Goal: Task Accomplishment & Management: Manage account settings

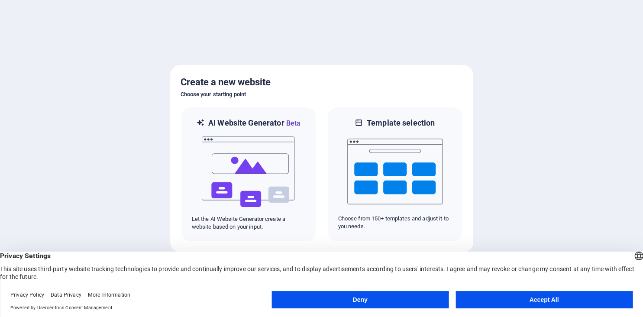
click at [544, 300] on button "Accept All" at bounding box center [544, 299] width 177 height 17
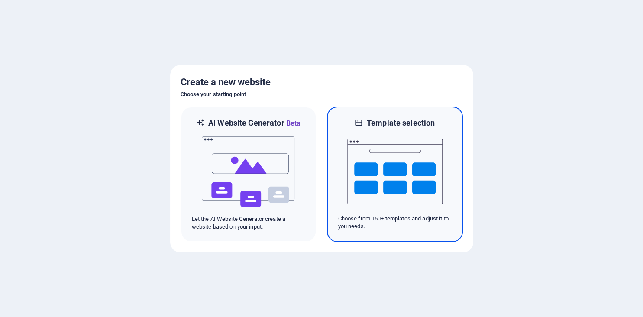
click at [384, 160] on img at bounding box center [395, 171] width 95 height 87
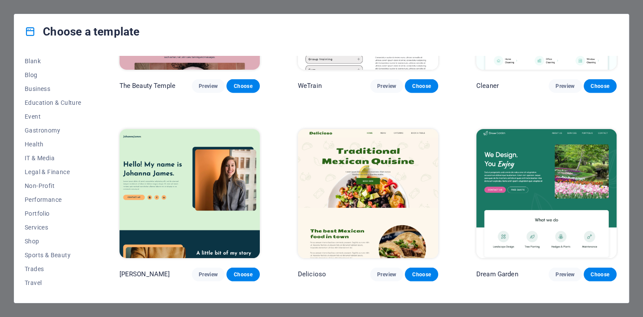
scroll to position [124, 0]
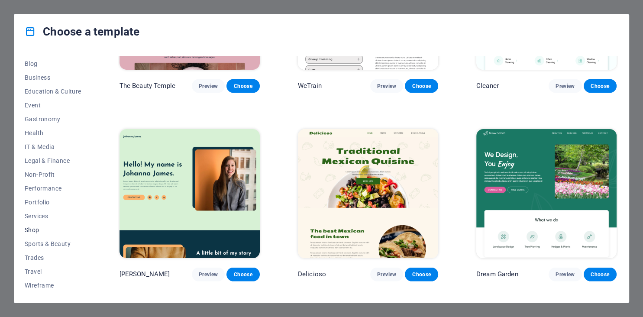
click at [36, 230] on span "Shop" at bounding box center [53, 230] width 57 height 7
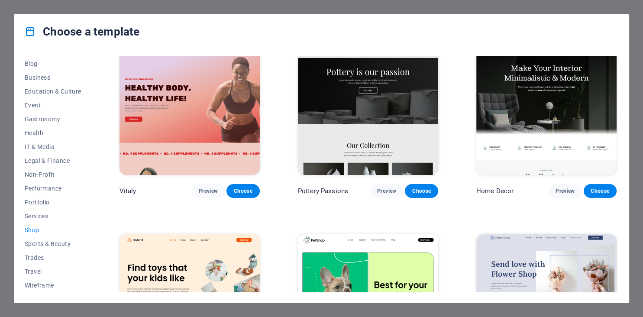
scroll to position [0, 0]
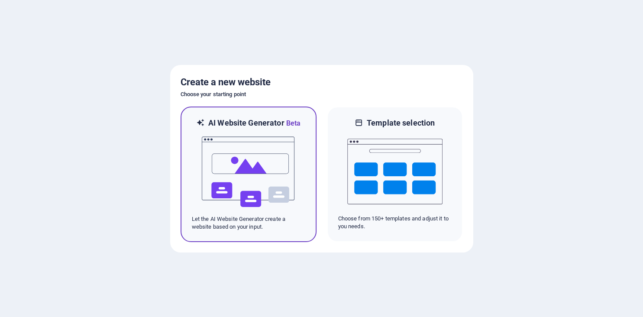
click at [253, 164] on img at bounding box center [248, 172] width 95 height 87
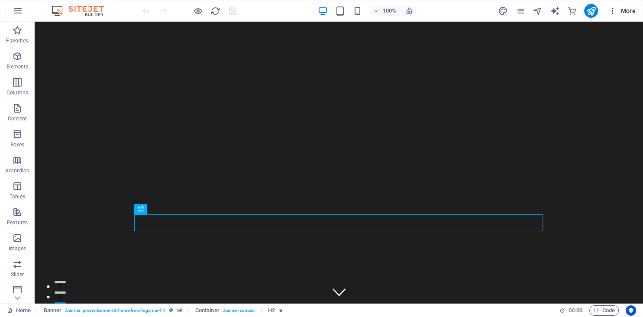
click at [629, 9] on span "More" at bounding box center [622, 10] width 27 height 9
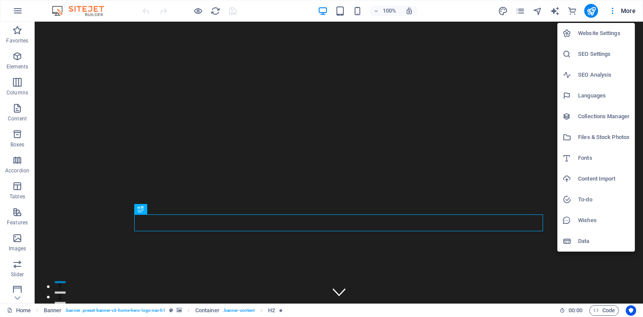
click at [609, 37] on h6 "Website Settings" at bounding box center [604, 33] width 52 height 10
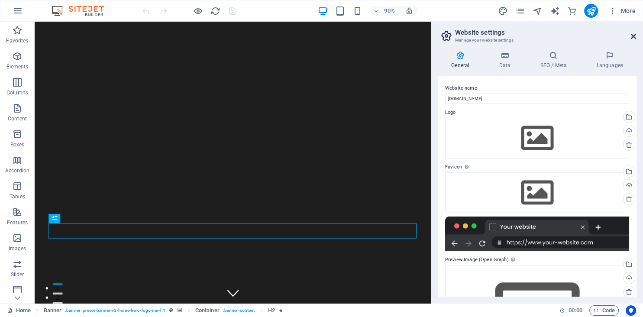
click at [634, 36] on icon at bounding box center [633, 36] width 5 height 7
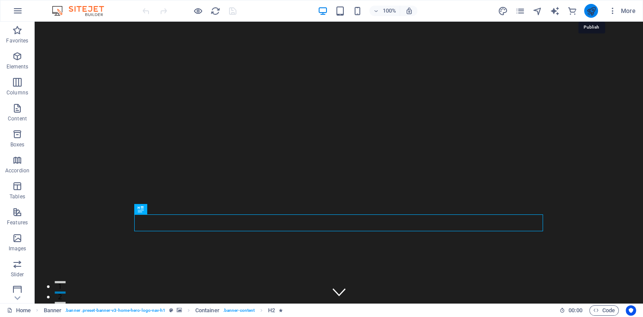
click at [593, 11] on icon "publish" at bounding box center [591, 11] width 10 height 10
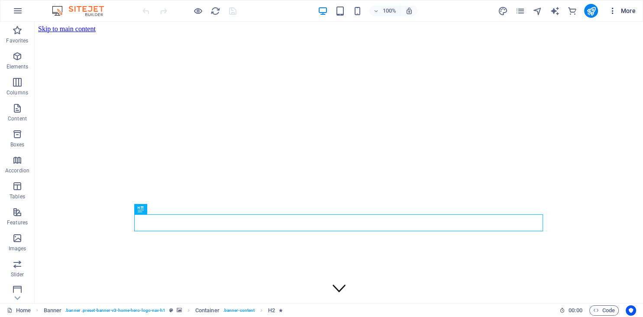
click at [628, 16] on button "More" at bounding box center [622, 11] width 34 height 14
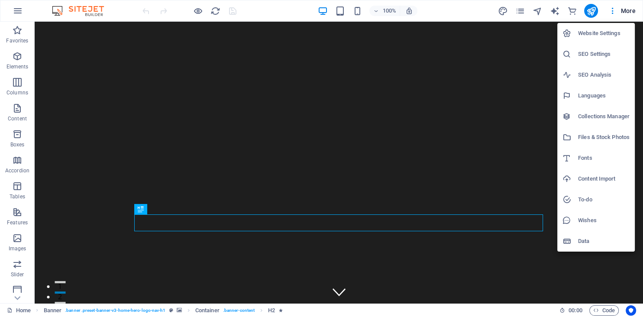
click at [585, 96] on h6 "Languages" at bounding box center [604, 96] width 52 height 10
select select "41"
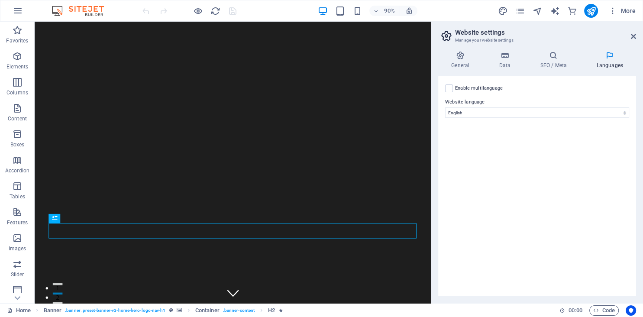
click at [468, 90] on label "Enable multilanguage To disable multilanguage delete all languages until only o…" at bounding box center [479, 88] width 48 height 10
click at [0, 0] on input "Enable multilanguage To disable multilanguage delete all languages until only o…" at bounding box center [0, 0] width 0 height 0
select select
click at [468, 90] on label "Enable multilanguage To disable multilanguage delete all languages until only o…" at bounding box center [479, 88] width 48 height 10
click at [0, 0] on input "Enable multilanguage To disable multilanguage delete all languages until only o…" at bounding box center [0, 0] width 0 height 0
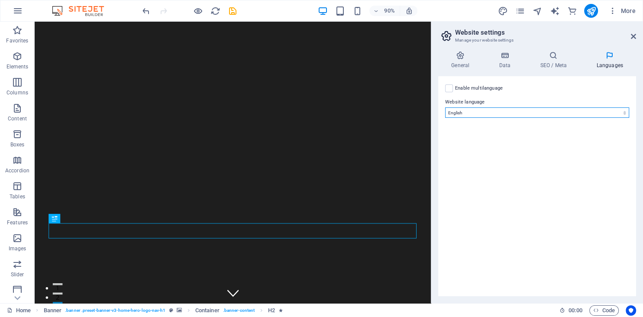
click at [445, 107] on select "Abkhazian Afar Afrikaans Akan Albanian Amharic Arabic Aragonese Armenian Assame…" at bounding box center [537, 112] width 184 height 10
click at [476, 110] on select "Abkhazian Afar Afrikaans Akan Albanian Amharic Arabic Aragonese Armenian Assame…" at bounding box center [537, 112] width 184 height 10
click at [635, 34] on icon at bounding box center [633, 36] width 5 height 7
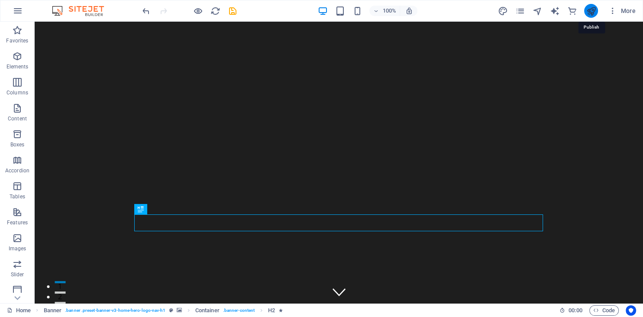
click at [595, 15] on icon "publish" at bounding box center [591, 11] width 10 height 10
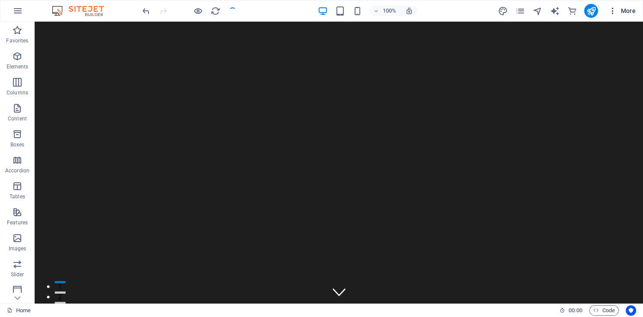
click at [628, 14] on span "More" at bounding box center [622, 10] width 27 height 9
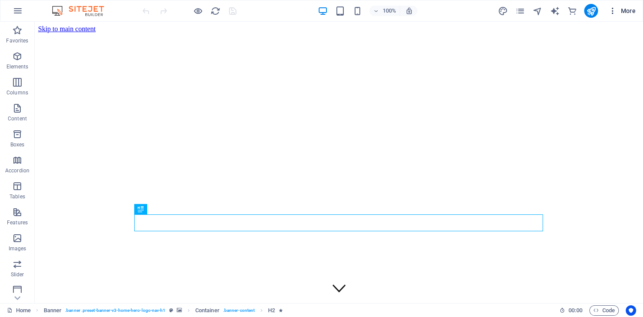
click at [629, 8] on span "More" at bounding box center [622, 10] width 27 height 9
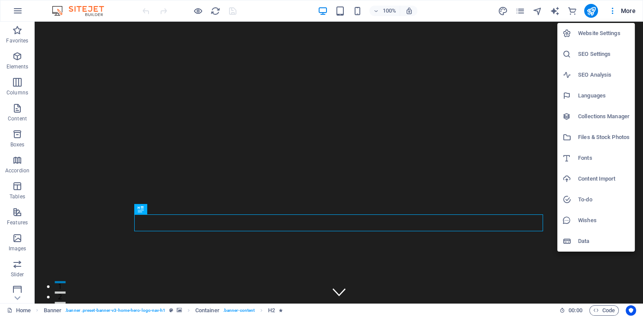
click at [597, 35] on h6 "Website Settings" at bounding box center [604, 33] width 52 height 10
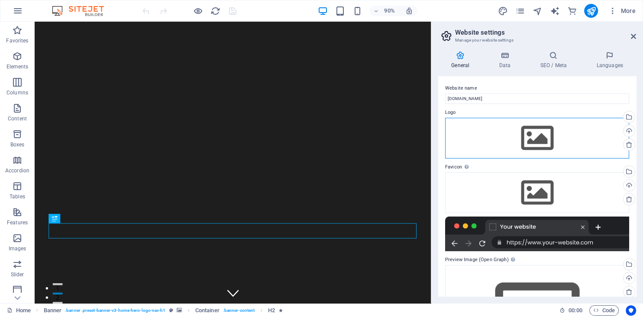
click at [548, 140] on div "Drag files here, click to choose files or select files from Files or our free s…" at bounding box center [537, 138] width 184 height 41
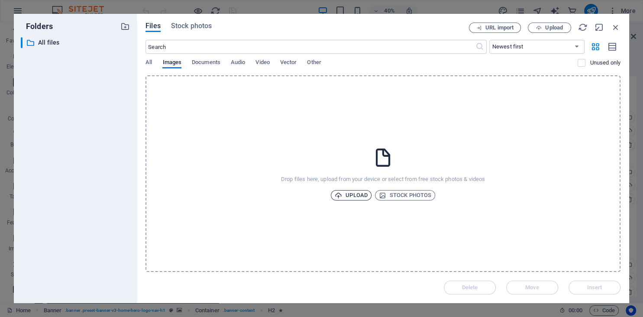
click at [356, 195] on span "Upload" at bounding box center [351, 195] width 33 height 10
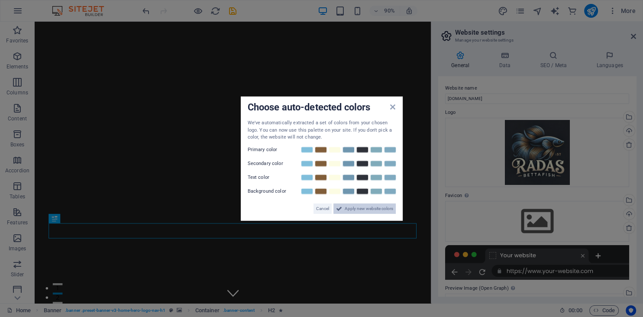
click at [368, 209] on span "Apply new website colors" at bounding box center [369, 208] width 49 height 10
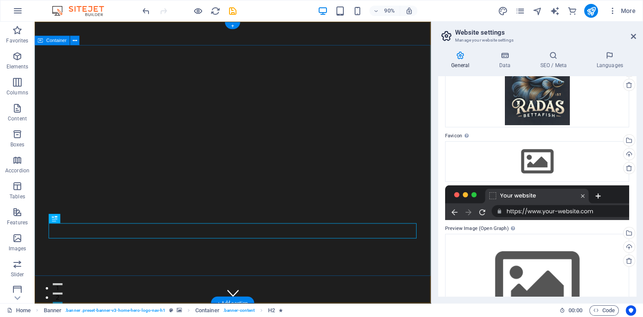
scroll to position [57, 0]
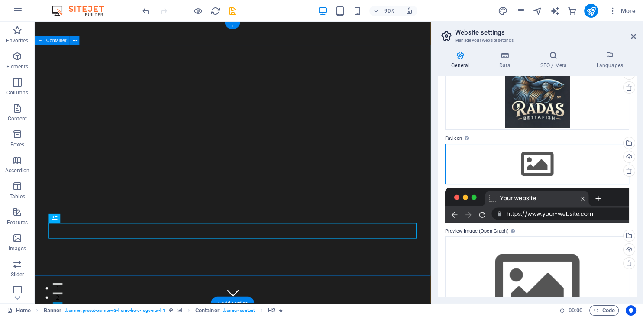
click at [541, 161] on div "Drag files here, click to choose files or select files from Files or our free s…" at bounding box center [537, 164] width 184 height 41
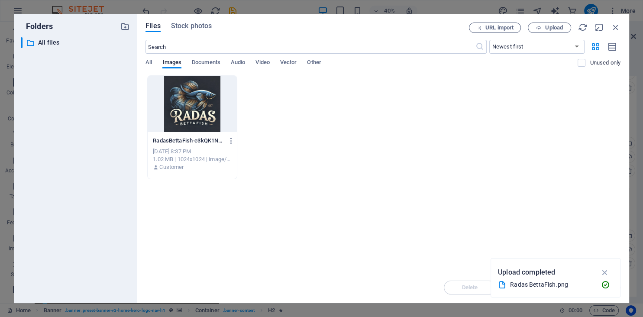
click at [345, 177] on div "RadasBettaFish-e3kQK1NTkmNH1K20YCGFxg.png RadasBettaFish-e3kQK1NTkmNH1K20YCGFxg…" at bounding box center [383, 127] width 475 height 104
click at [203, 103] on div at bounding box center [192, 104] width 89 height 56
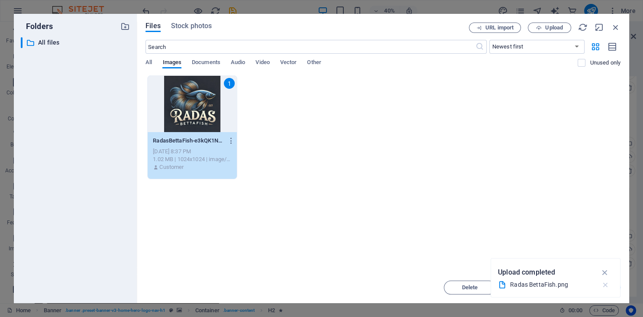
click at [607, 286] on icon "button" at bounding box center [605, 285] width 9 height 9
click at [590, 290] on span "Insert" at bounding box center [595, 287] width 15 height 5
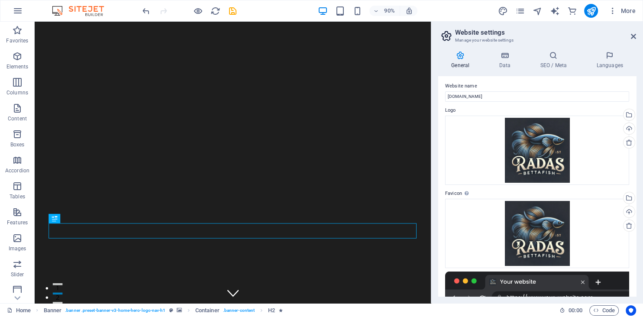
scroll to position [1, 0]
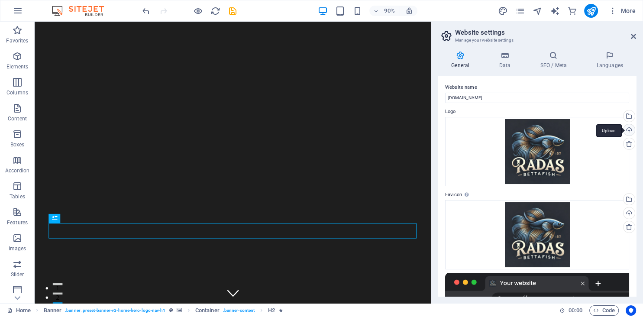
click at [628, 127] on div "Upload" at bounding box center [628, 130] width 13 height 13
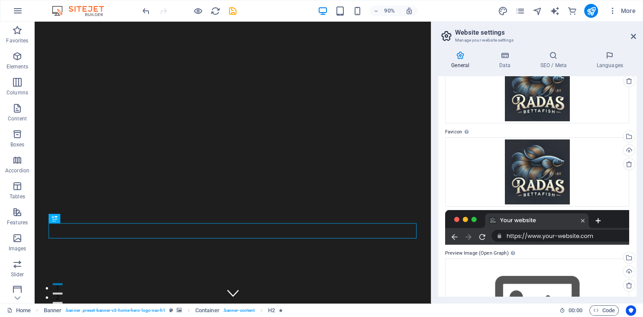
scroll to position [132, 0]
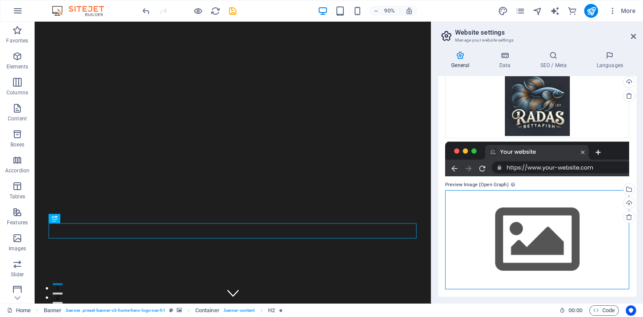
click at [559, 236] on div "Drag files here, click to choose files or select files from Files or our free s…" at bounding box center [537, 239] width 184 height 99
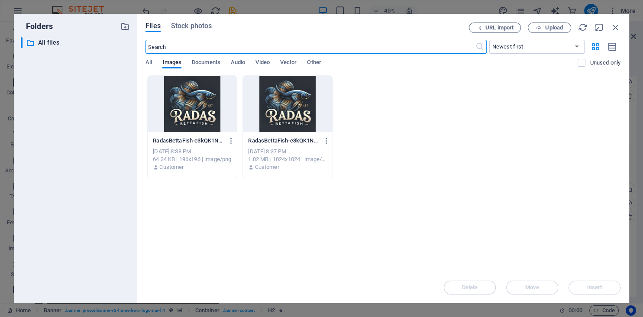
click at [274, 97] on div at bounding box center [287, 104] width 89 height 56
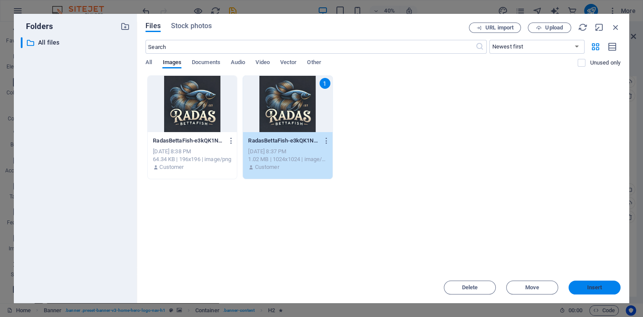
click at [592, 286] on span "Insert" at bounding box center [595, 287] width 15 height 5
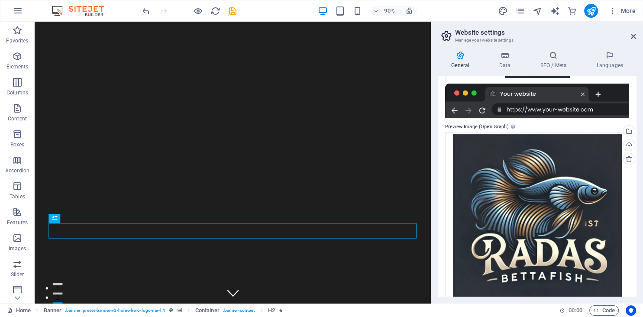
scroll to position [206, 0]
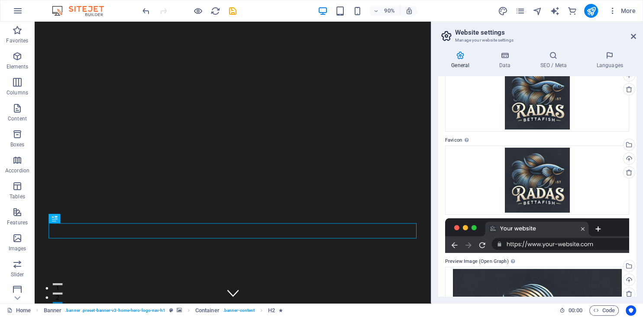
click at [630, 33] on h2 "Website settings" at bounding box center [545, 33] width 181 height 8
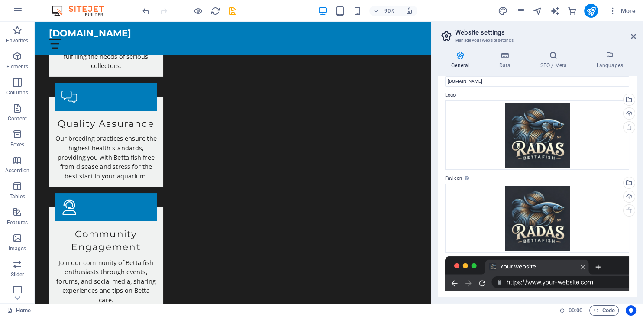
scroll to position [0, 0]
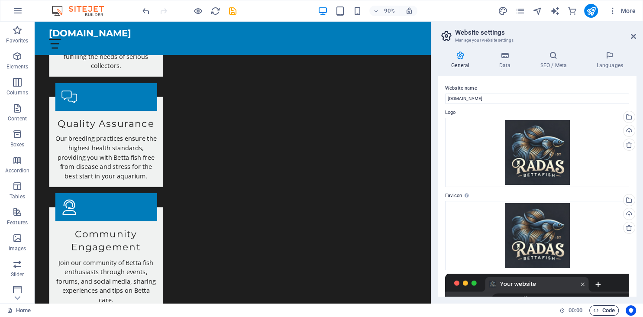
click at [603, 305] on span "Code" at bounding box center [605, 310] width 22 height 10
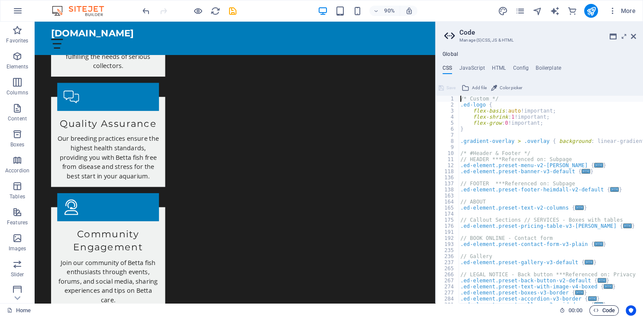
scroll to position [1415, 0]
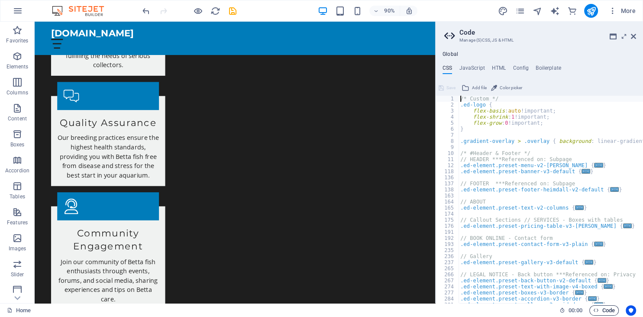
click at [604, 306] on span "Code" at bounding box center [605, 310] width 22 height 10
click at [634, 309] on icon "Usercentrics" at bounding box center [631, 311] width 6 height 6
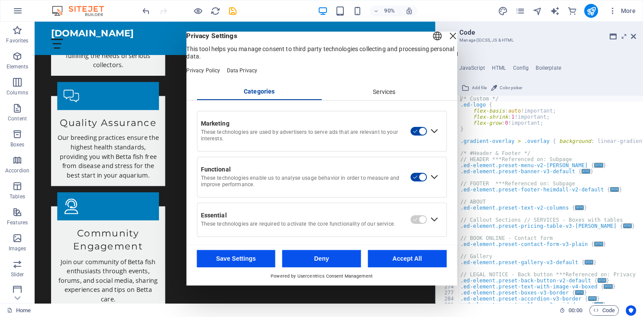
click at [447, 42] on div "Close Layer" at bounding box center [453, 36] width 12 height 12
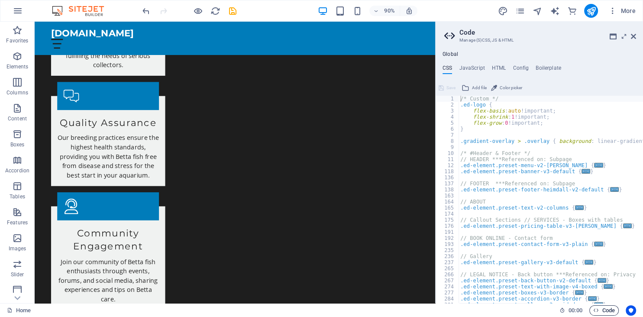
click at [604, 308] on span "Code" at bounding box center [605, 310] width 22 height 10
click at [595, 310] on icon "button" at bounding box center [597, 311] width 6 height 6
click at [595, 306] on span "Code" at bounding box center [605, 310] width 22 height 10
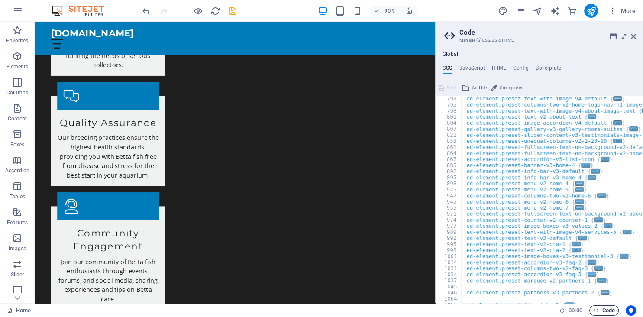
scroll to position [410, 0]
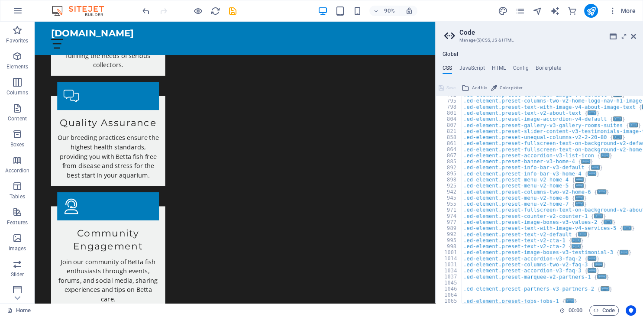
click at [634, 32] on h2 "Code" at bounding box center [548, 33] width 177 height 8
click at [634, 29] on h2 "Code" at bounding box center [548, 33] width 177 height 8
click at [629, 32] on h2 "Code" at bounding box center [548, 33] width 177 height 8
click at [631, 36] on icon at bounding box center [633, 36] width 5 height 7
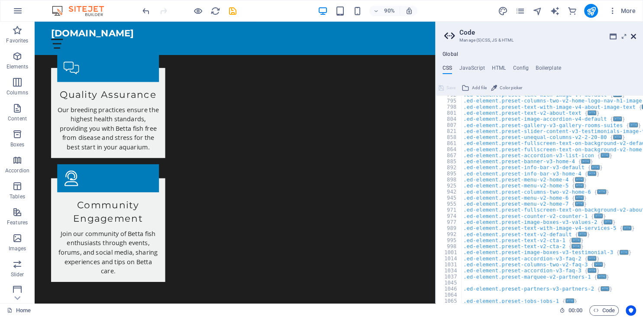
scroll to position [1417, 0]
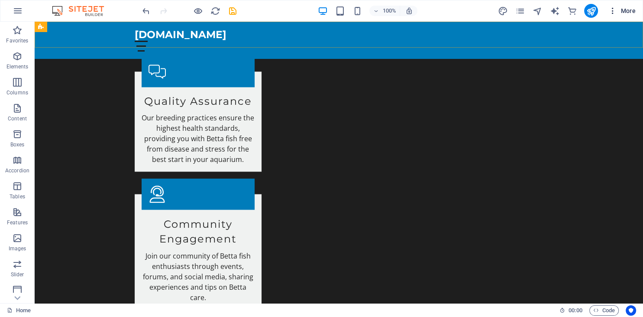
click at [631, 9] on span "More" at bounding box center [622, 10] width 27 height 9
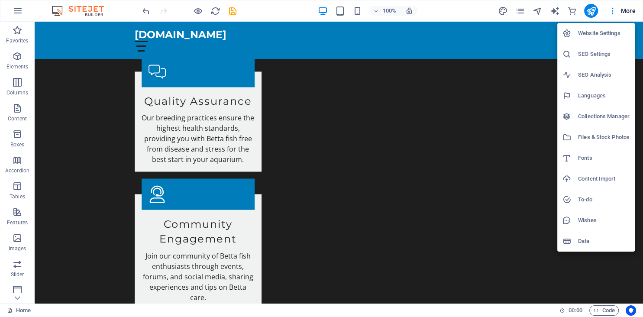
click at [615, 31] on h6 "Website Settings" at bounding box center [604, 33] width 52 height 10
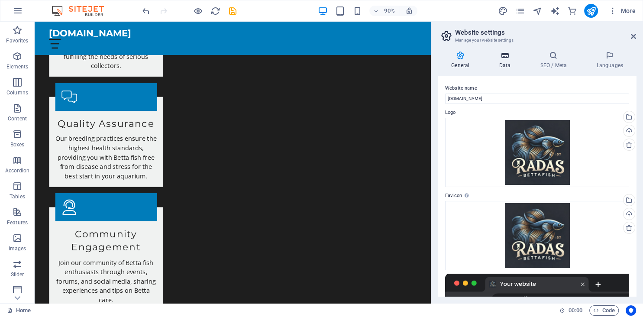
click at [502, 53] on icon at bounding box center [505, 55] width 38 height 9
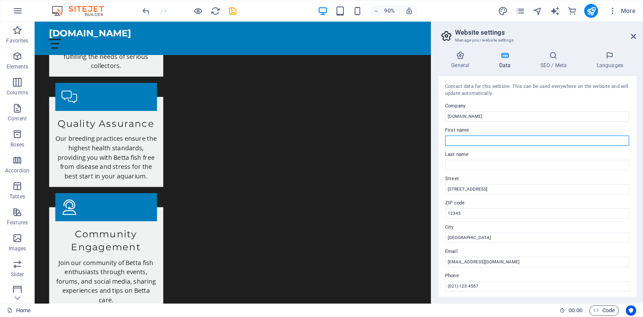
click at [534, 140] on input "First name" at bounding box center [537, 141] width 184 height 10
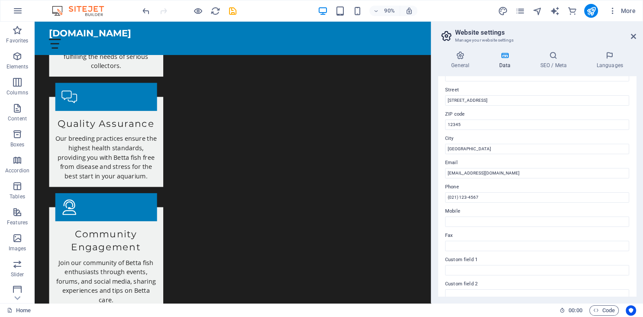
scroll to position [0, 0]
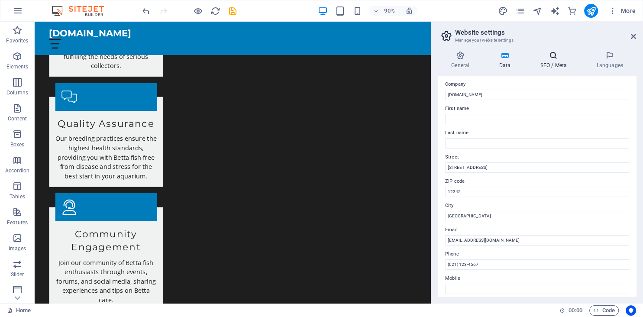
click at [556, 59] on icon at bounding box center [553, 55] width 53 height 9
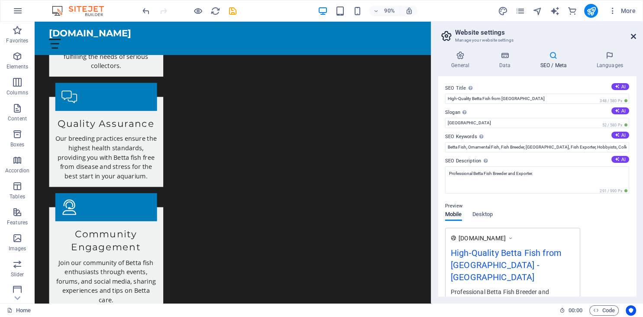
click at [631, 35] on icon at bounding box center [633, 36] width 5 height 7
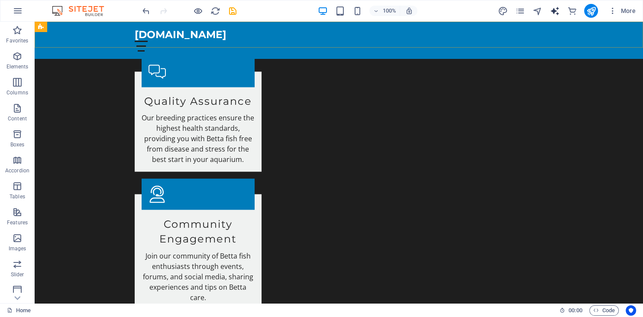
click at [558, 8] on icon "text_generator" at bounding box center [555, 11] width 10 height 10
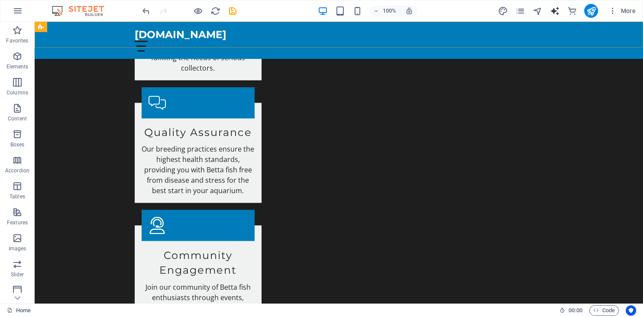
select select "English"
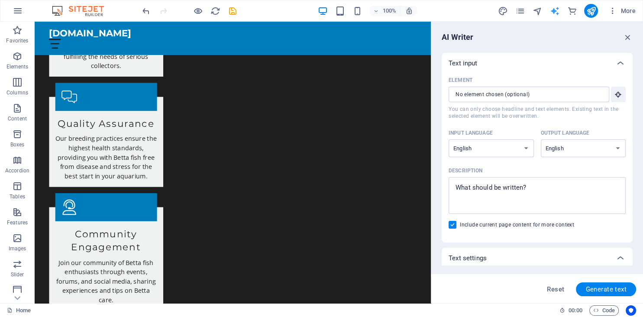
scroll to position [0, 0]
click at [549, 92] on input "Element ​ You can only choose headline and text elements. Existing text in the …" at bounding box center [526, 95] width 155 height 16
click at [550, 93] on input "Element ​ You can only choose headline and text elements. Existing text in the …" at bounding box center [526, 95] width 155 height 16
click at [629, 36] on icon "button" at bounding box center [629, 37] width 10 height 10
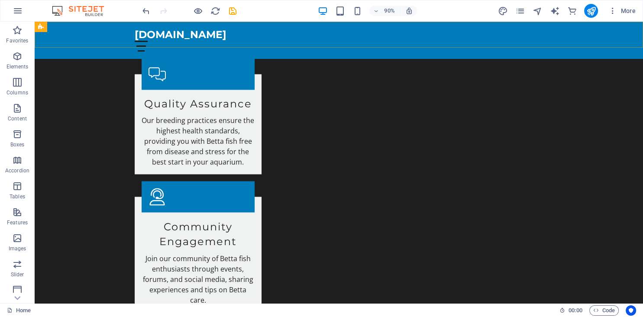
scroll to position [1417, 0]
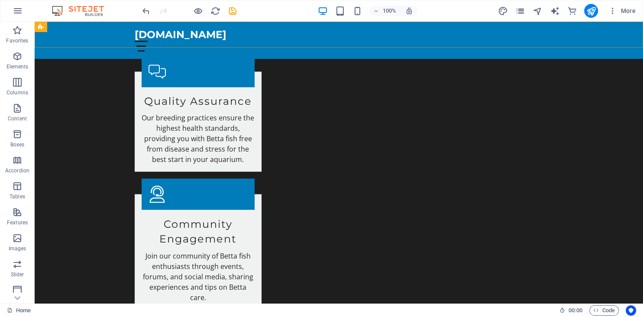
click at [523, 9] on icon "pages" at bounding box center [520, 11] width 10 height 10
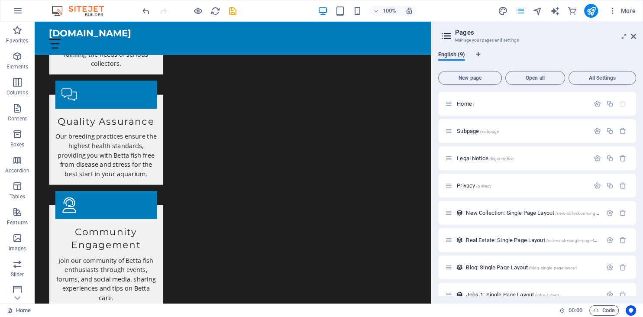
scroll to position [1414, 0]
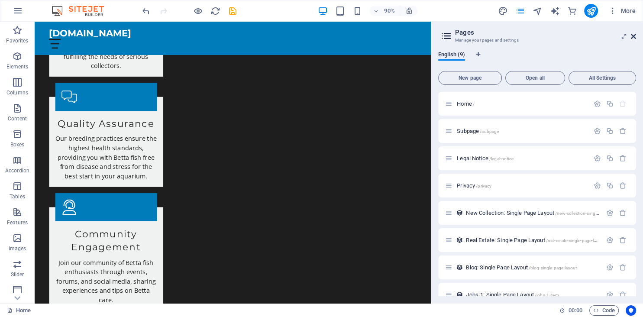
click at [635, 35] on icon at bounding box center [633, 36] width 5 height 7
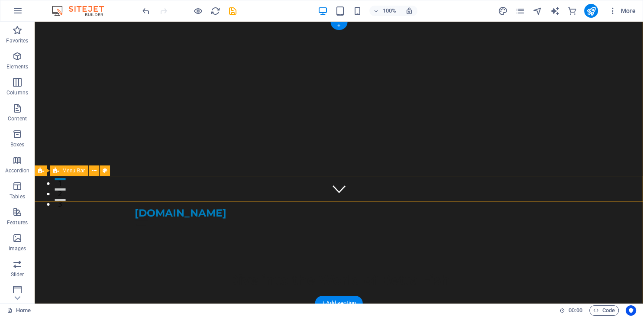
scroll to position [0, 0]
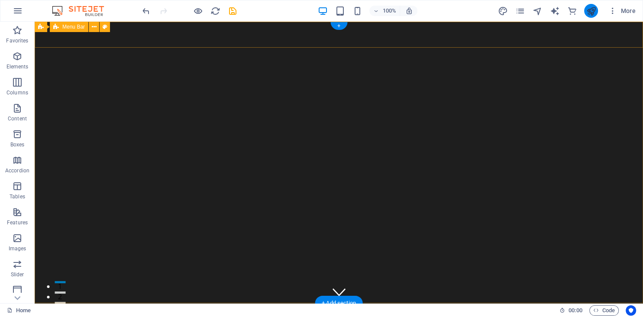
click at [595, 9] on icon "publish" at bounding box center [591, 11] width 10 height 10
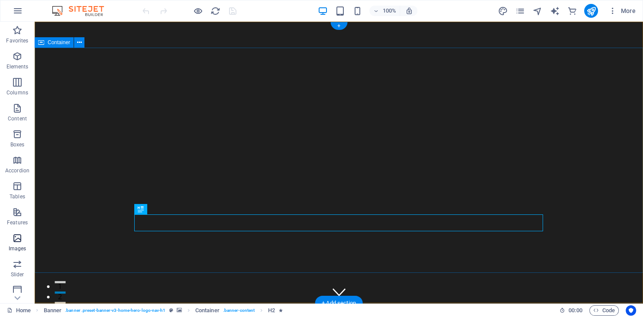
click at [21, 243] on icon "button" at bounding box center [17, 238] width 10 height 10
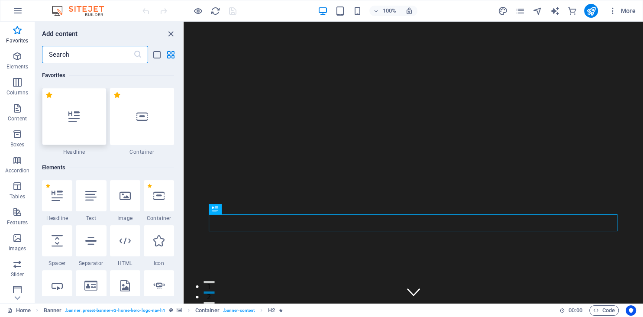
click at [60, 119] on div at bounding box center [74, 116] width 65 height 57
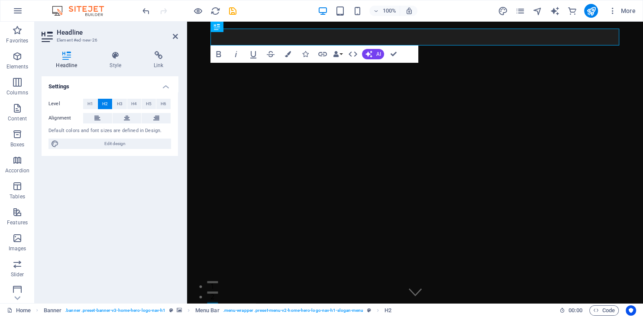
click at [171, 40] on header "Headline Element #ed-new-26" at bounding box center [110, 33] width 136 height 23
click at [173, 39] on icon at bounding box center [175, 36] width 5 height 7
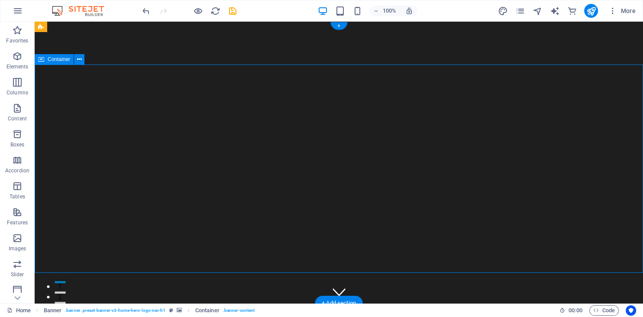
click at [146, 310] on div "New headline" at bounding box center [339, 318] width 409 height 17
